Goal: Entertainment & Leisure: Browse casually

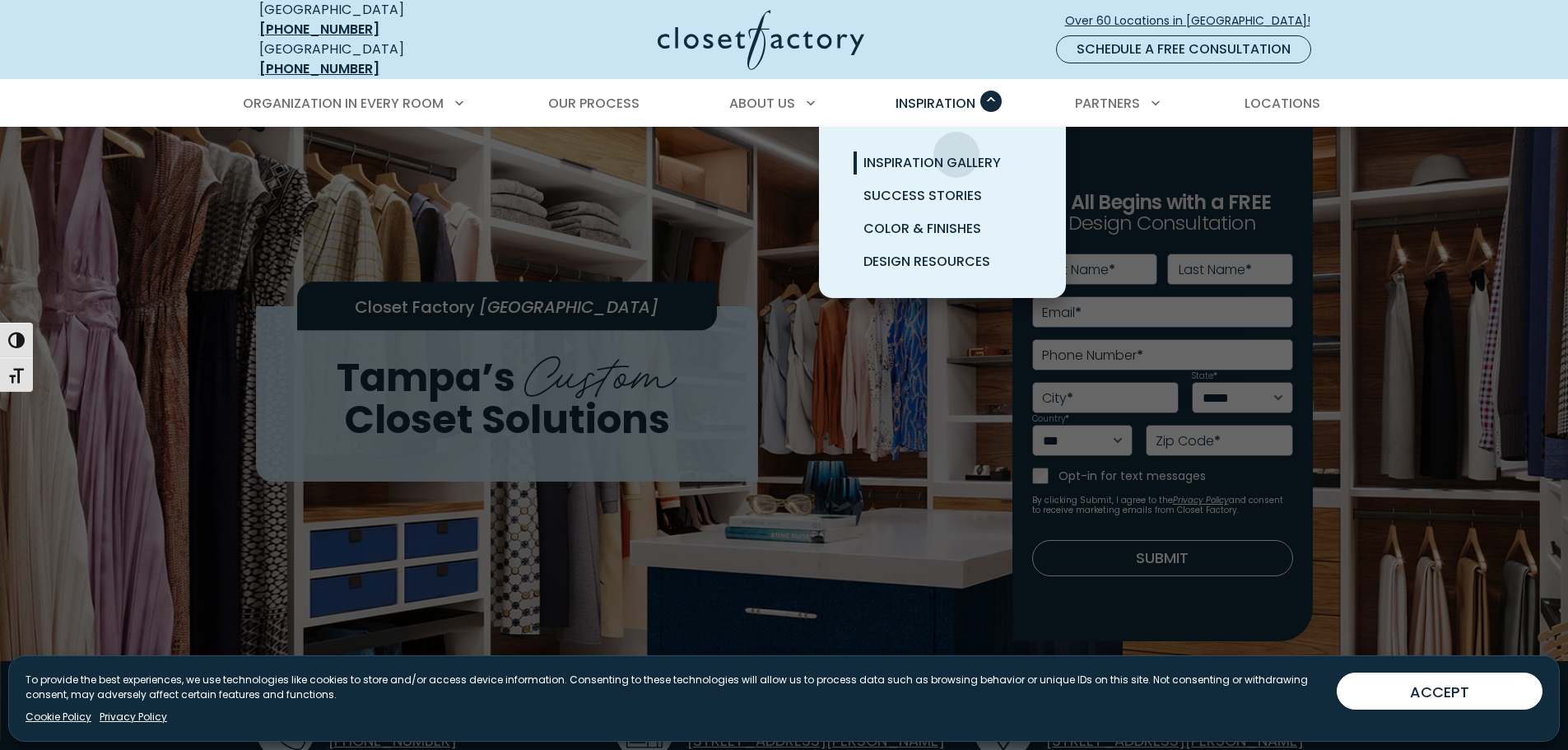
click at [956, 153] on span "Inspiration Gallery" at bounding box center [932, 163] width 137 height 19
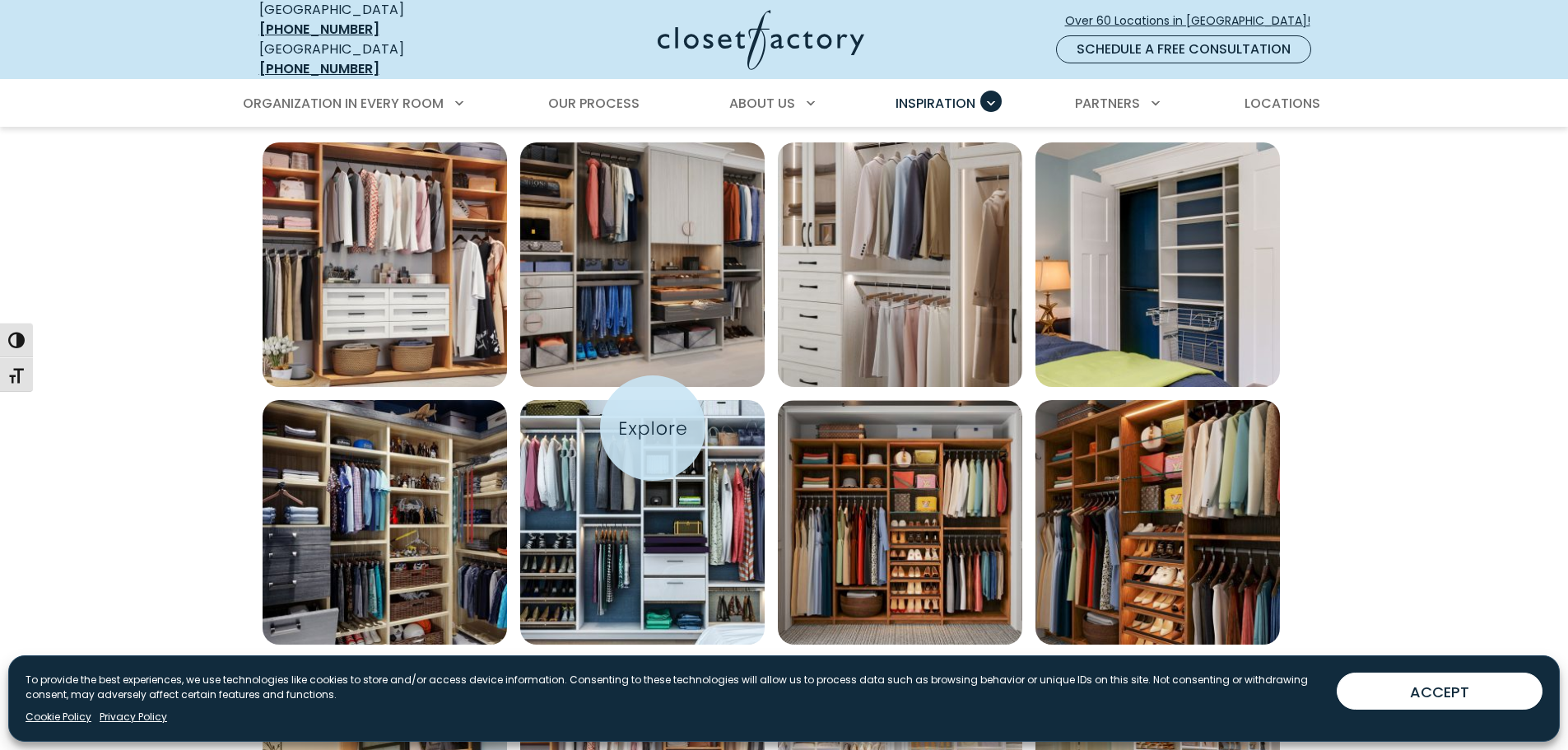
scroll to position [576, 0]
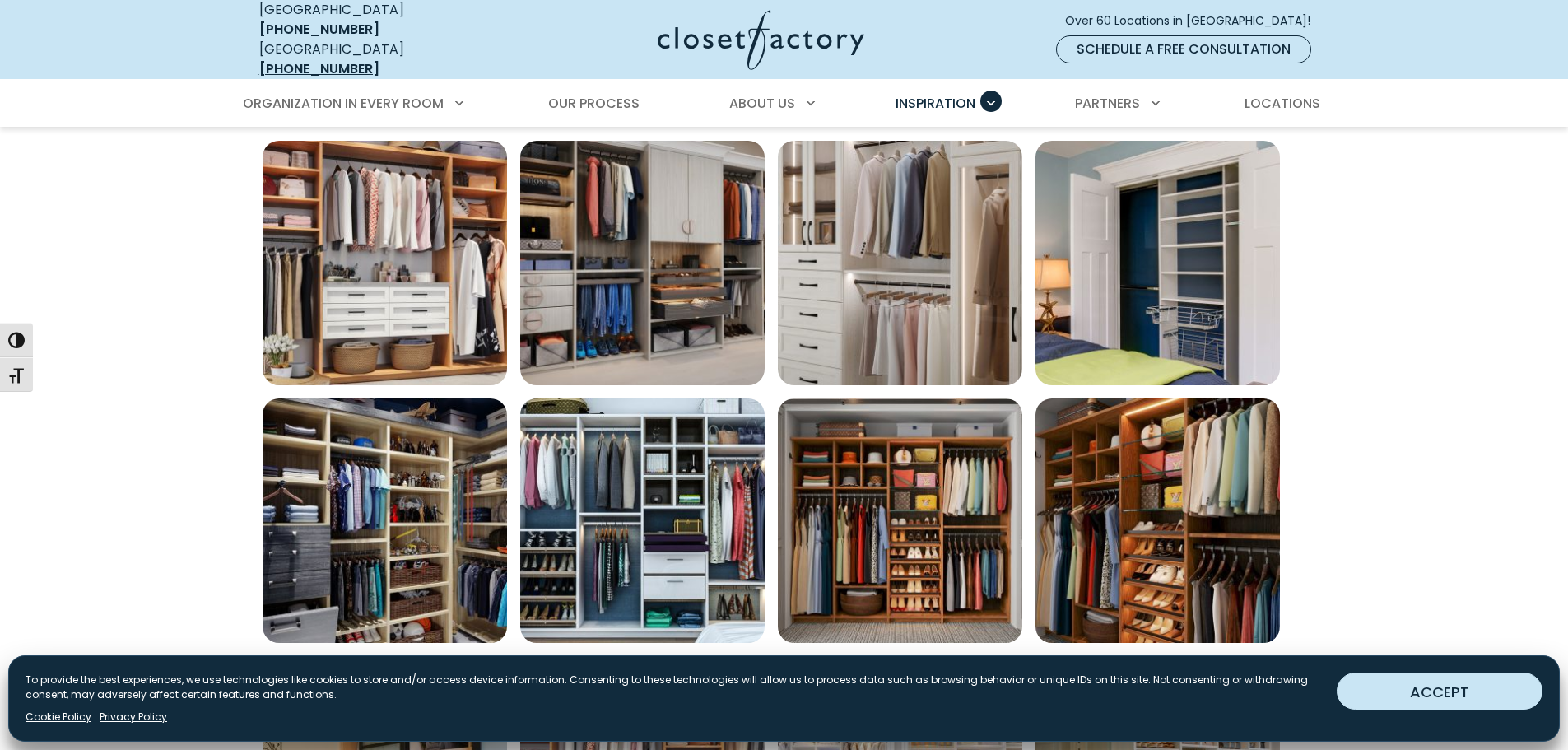
click at [1428, 683] on button "ACCEPT" at bounding box center [1439, 691] width 206 height 37
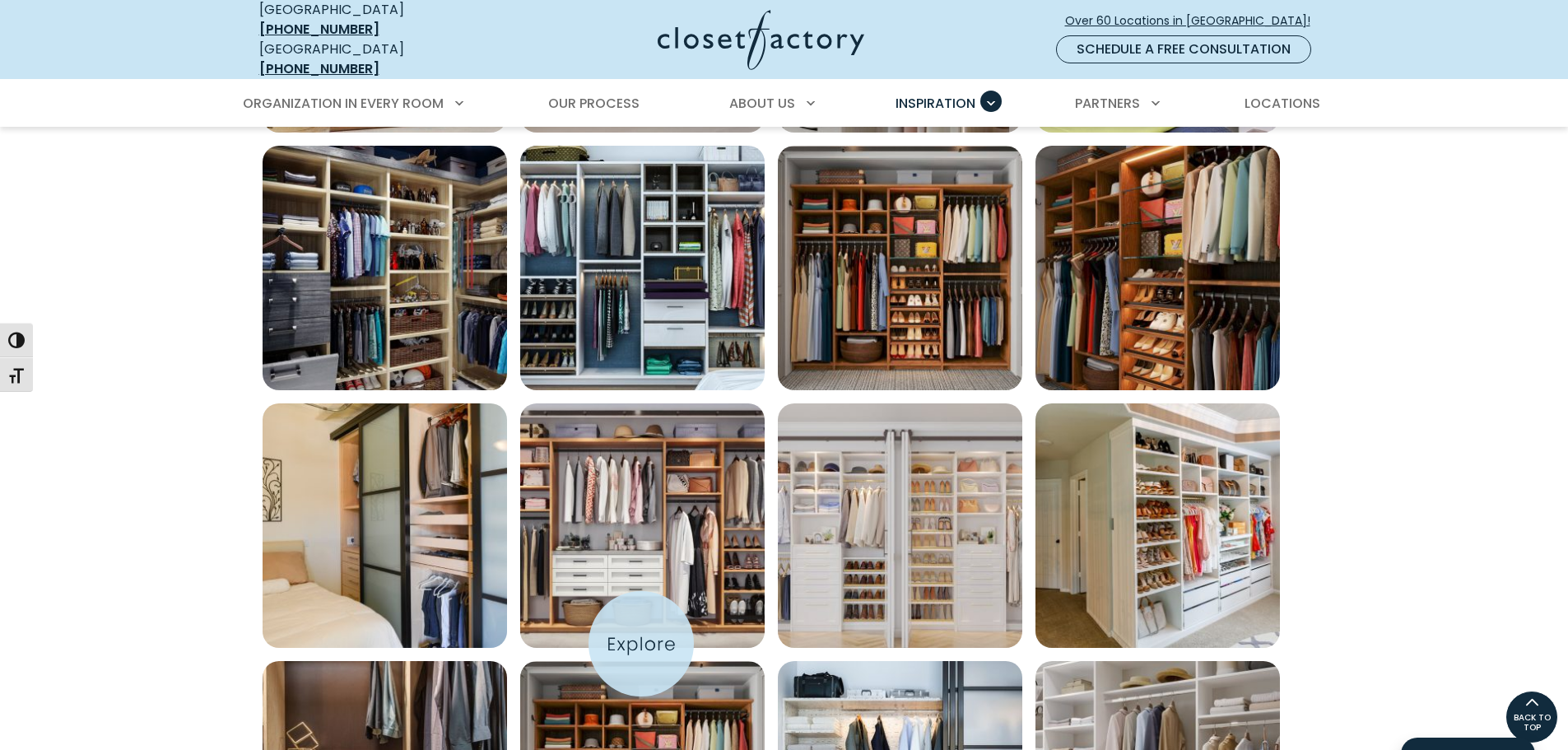
scroll to position [823, 0]
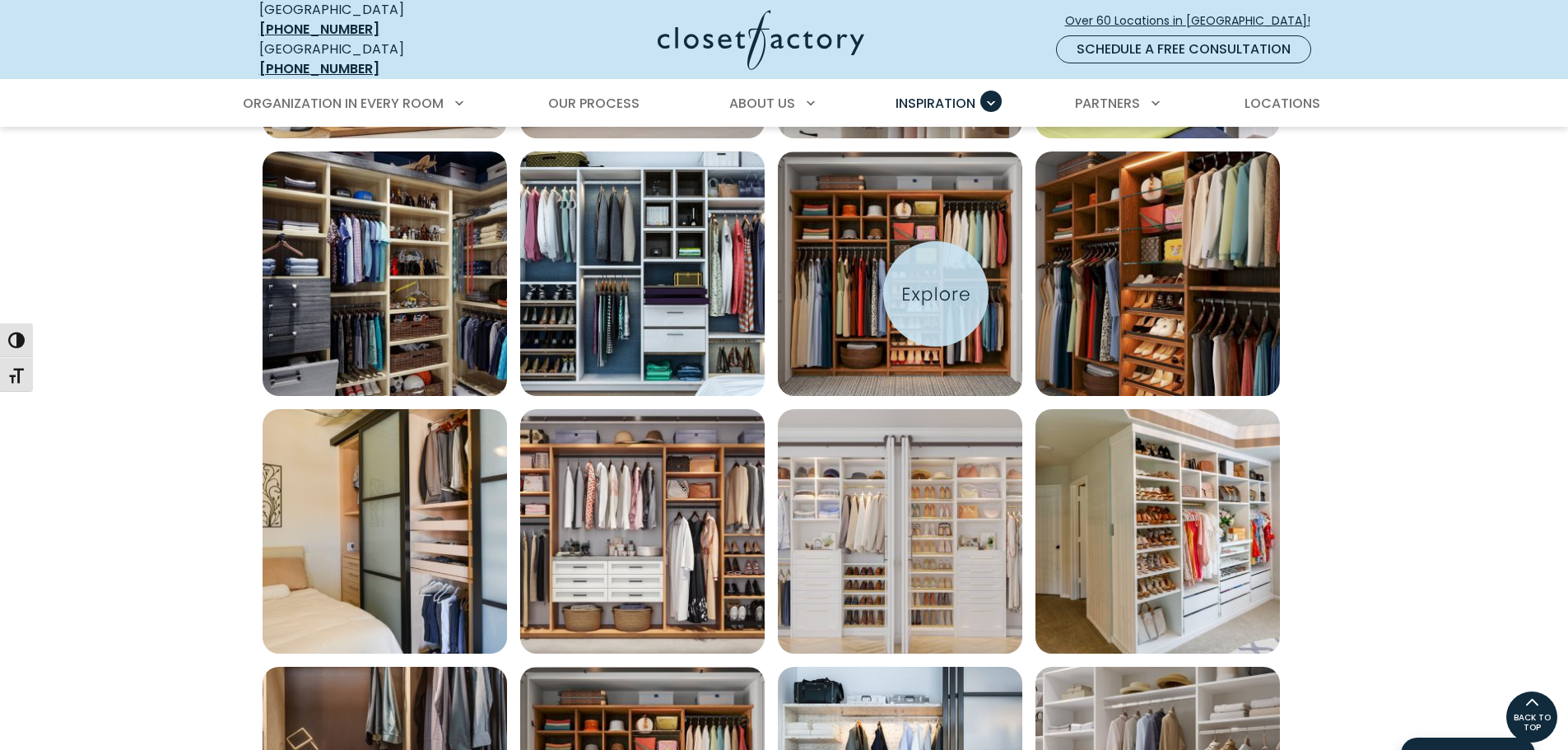
click at [937, 293] on img "Open inspiration gallery to preview enlarged image" at bounding box center [899, 273] width 244 height 244
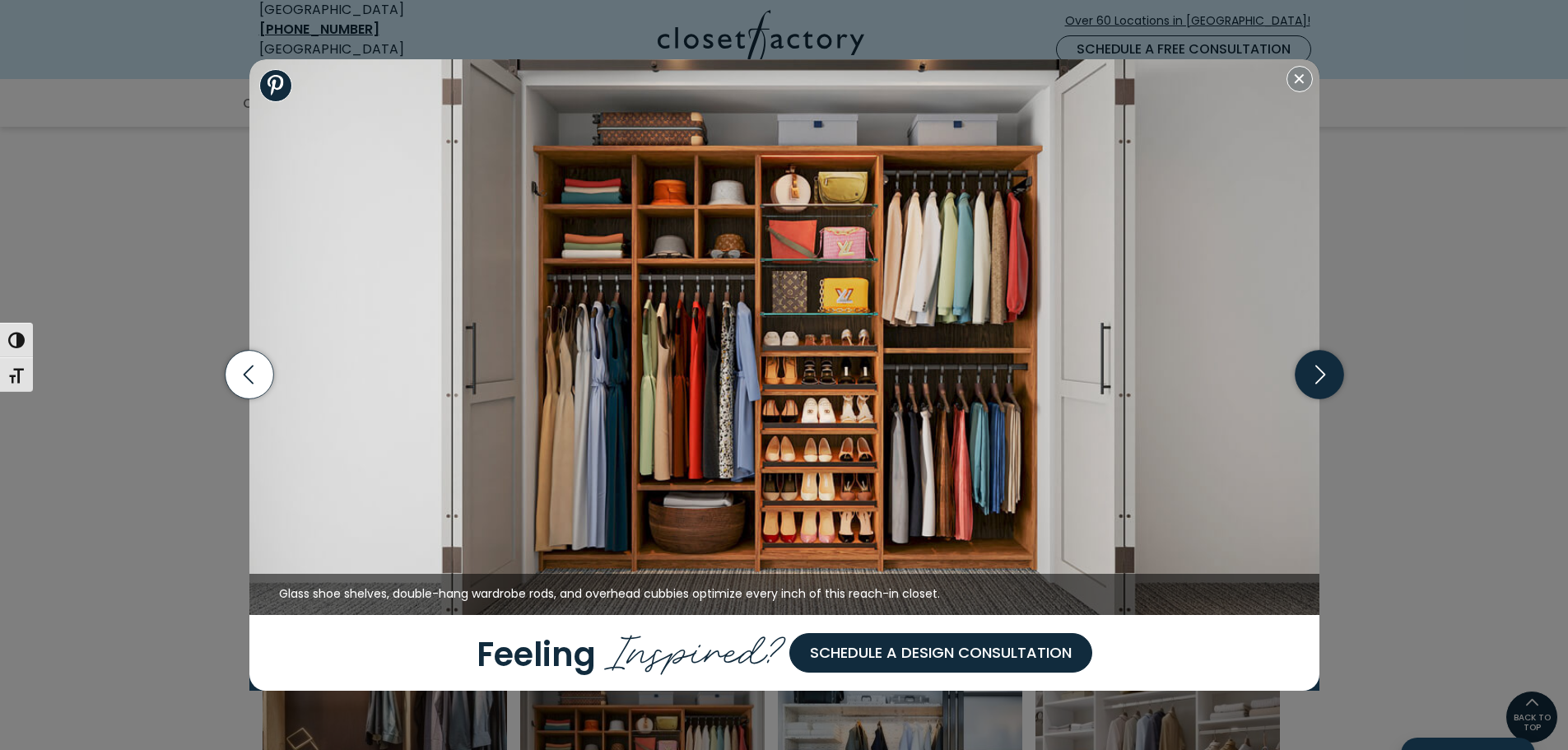
click at [1319, 382] on icon "button" at bounding box center [1319, 375] width 48 height 48
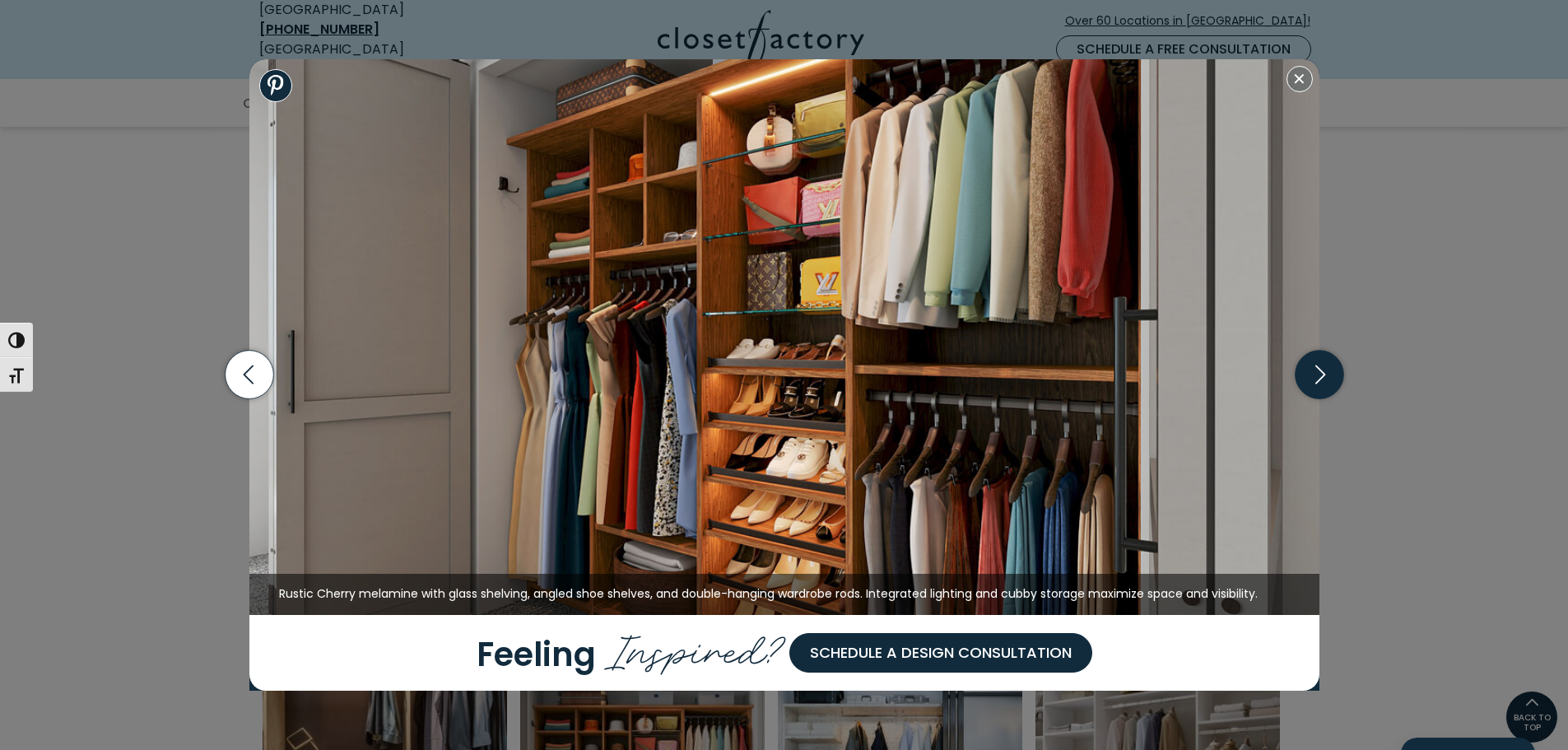
click at [1319, 382] on icon "button" at bounding box center [1319, 375] width 48 height 48
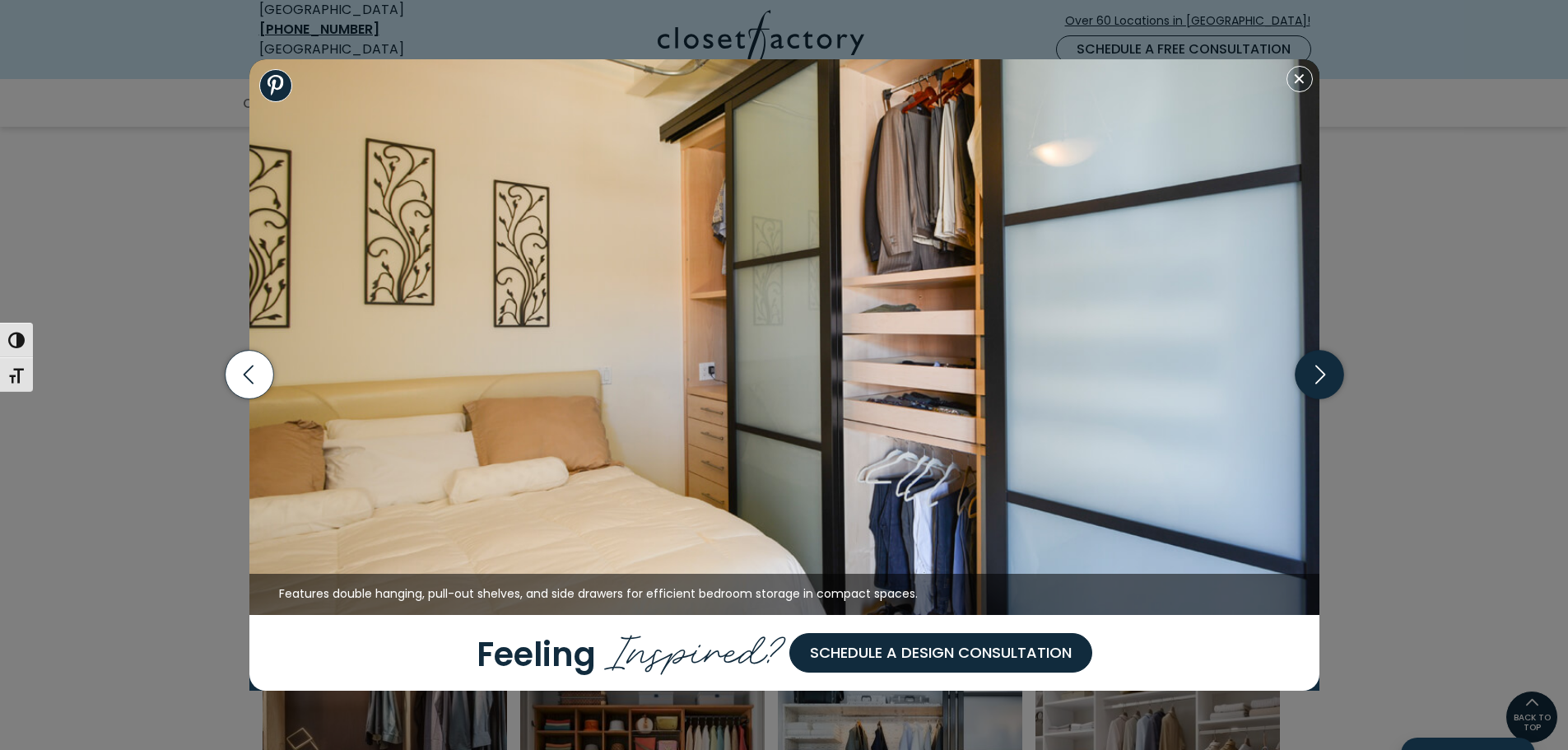
click at [1319, 382] on icon "button" at bounding box center [1319, 375] width 48 height 48
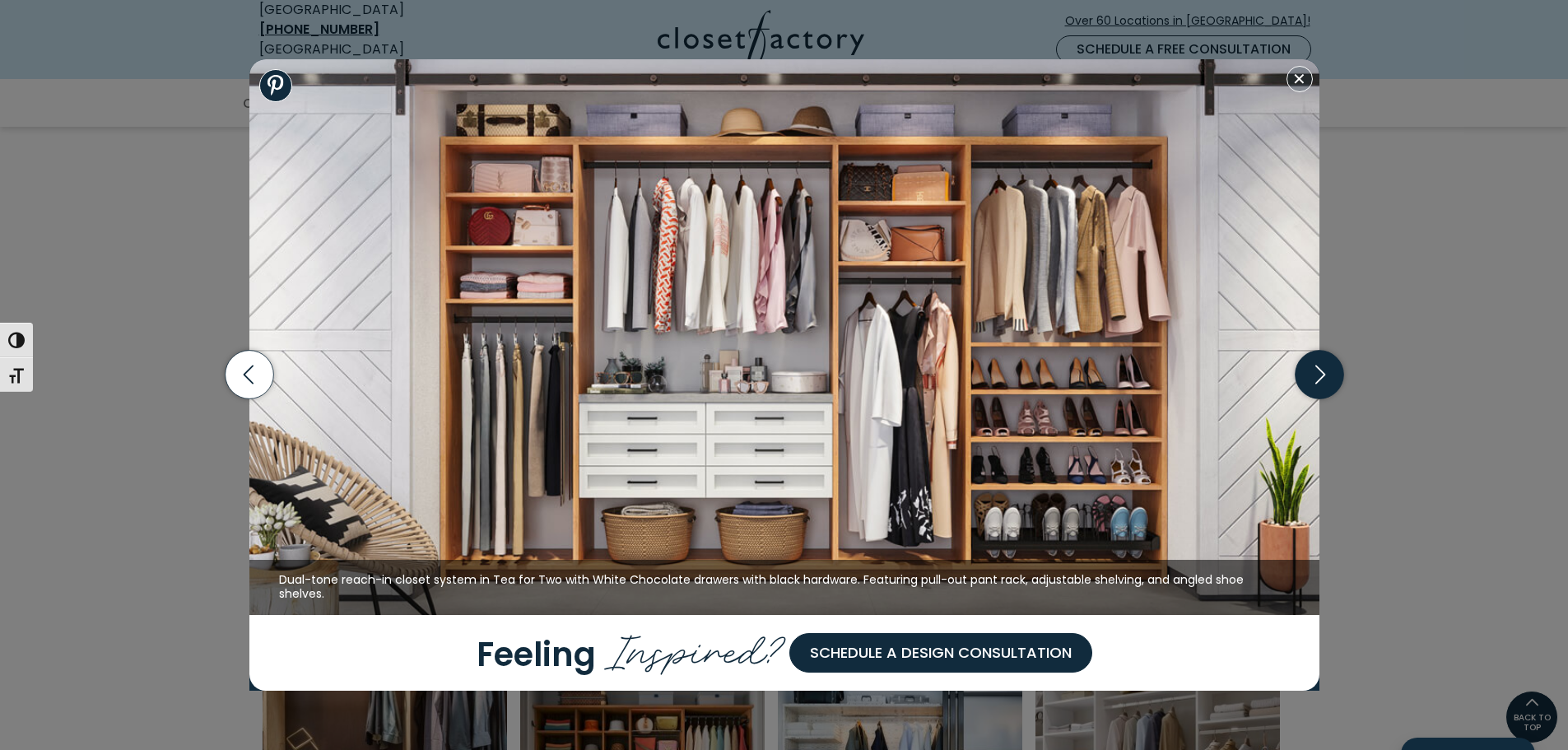
click at [1319, 382] on icon "button" at bounding box center [1319, 375] width 48 height 48
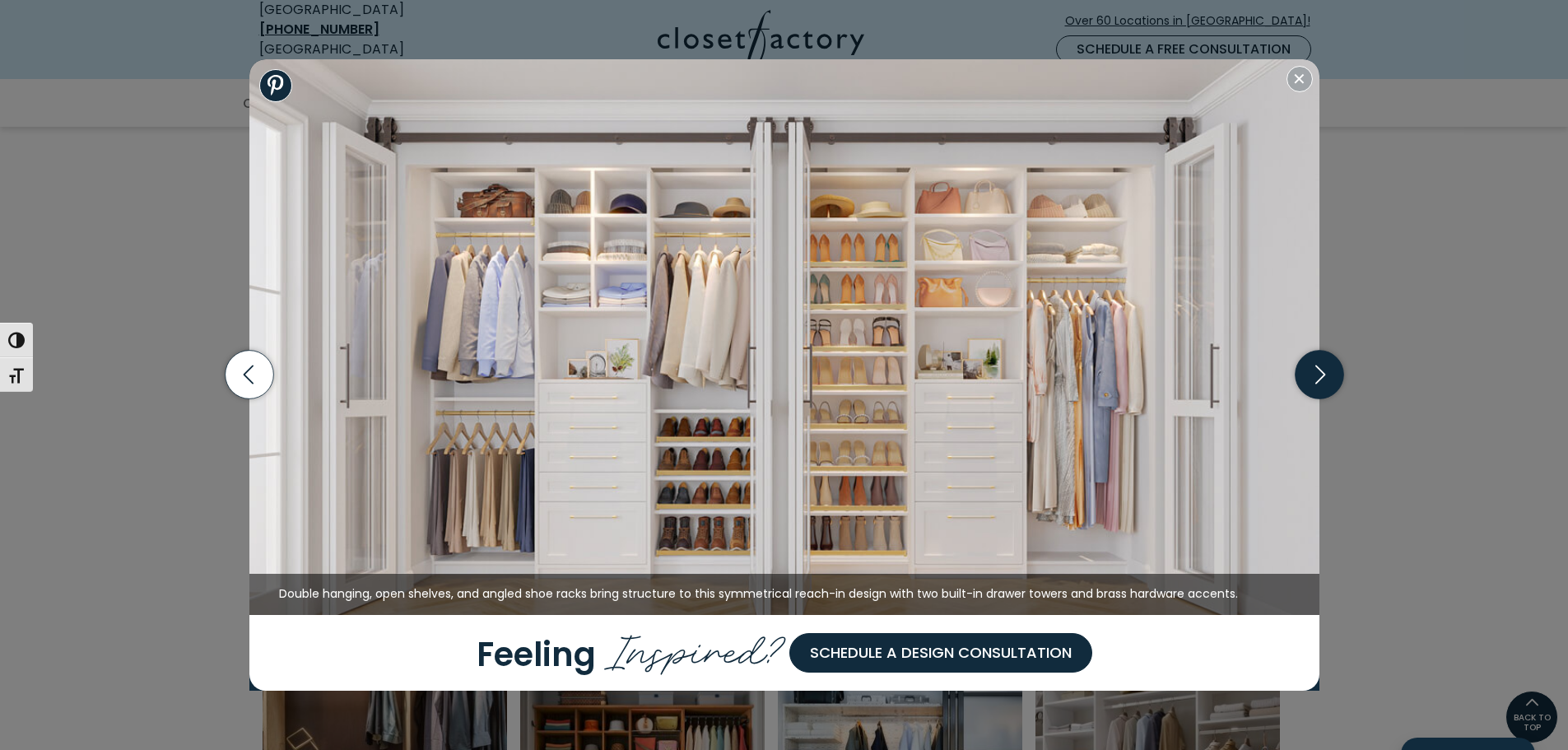
click at [1319, 382] on icon "button" at bounding box center [1319, 375] width 48 height 48
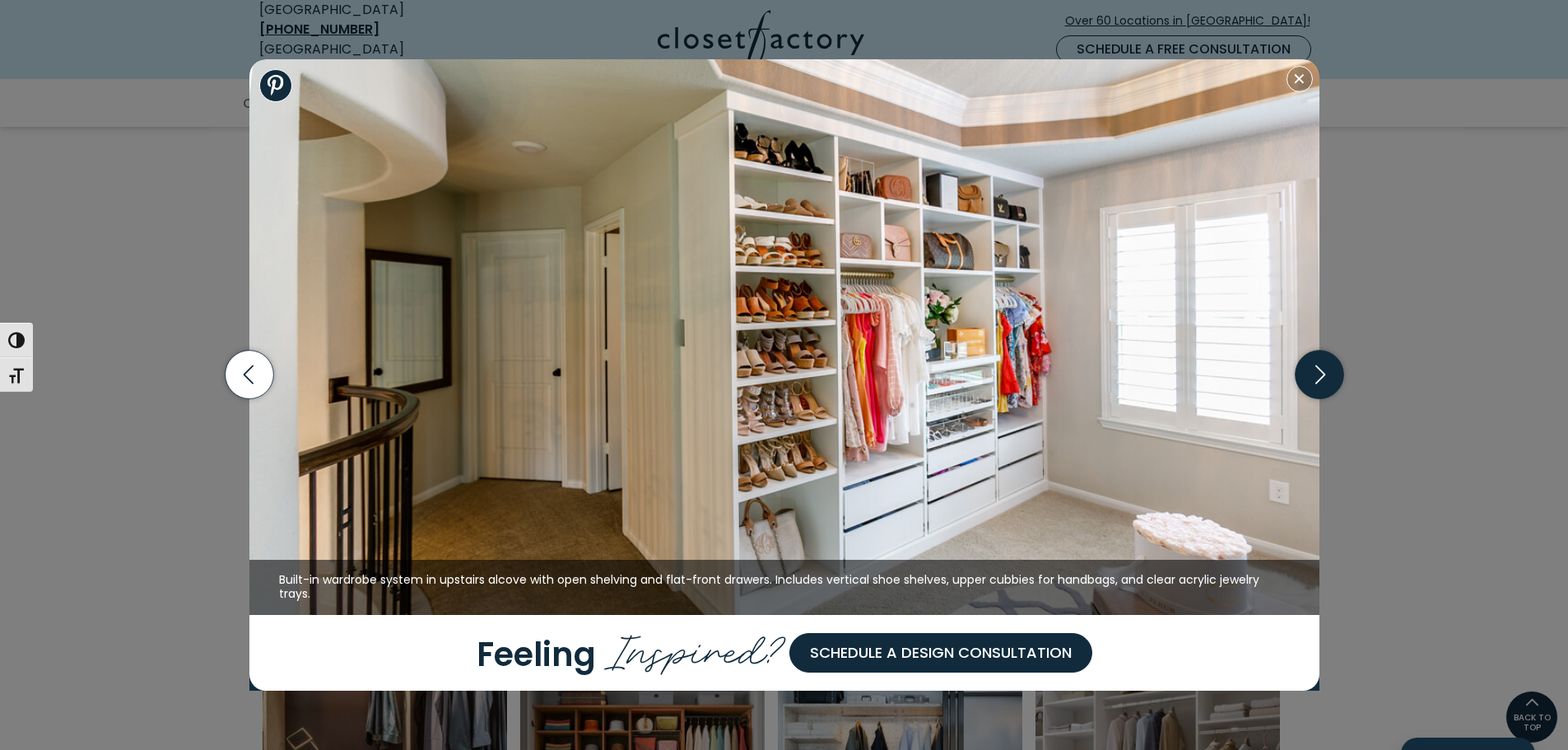
click at [1319, 382] on icon "button" at bounding box center [1319, 375] width 48 height 48
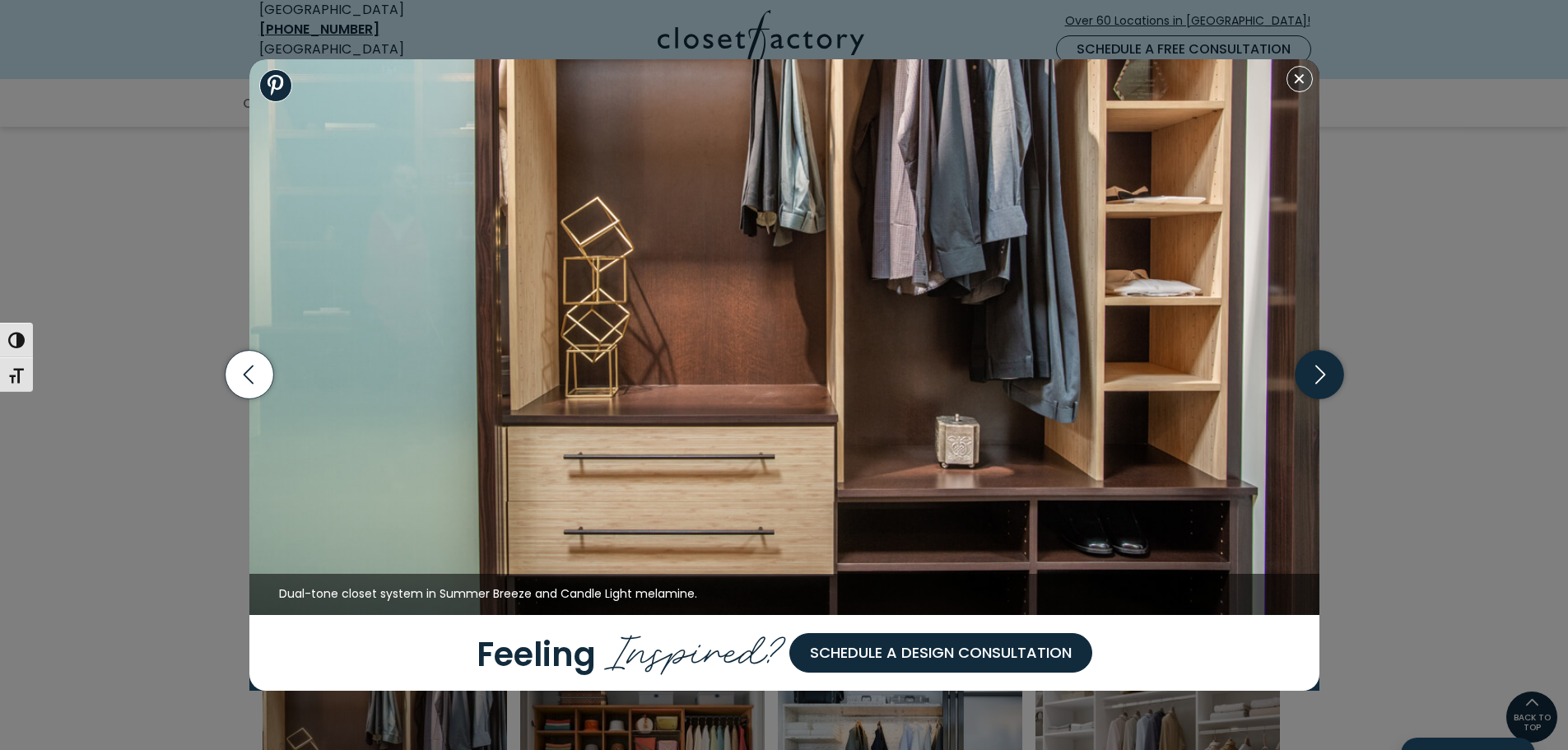
click at [1319, 382] on icon "button" at bounding box center [1319, 375] width 48 height 48
